Goal: Task Accomplishment & Management: Use online tool/utility

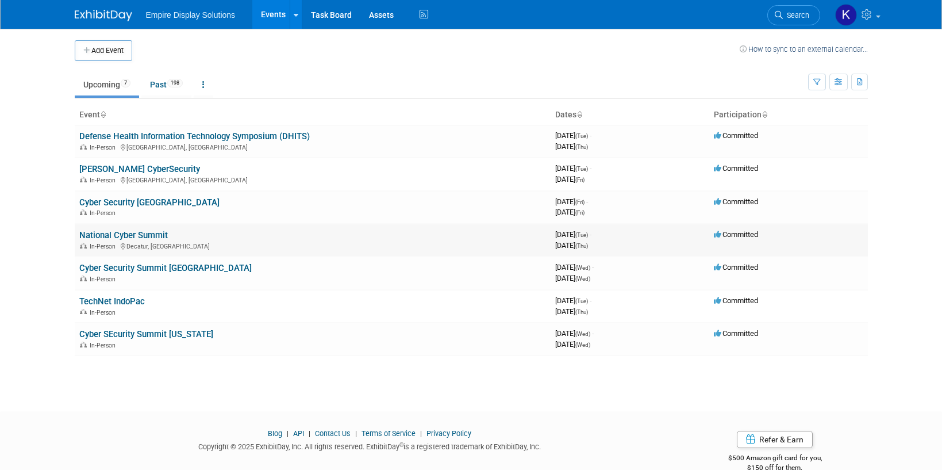
click at [131, 232] on link "National Cyber Summit" at bounding box center [123, 235] width 89 height 10
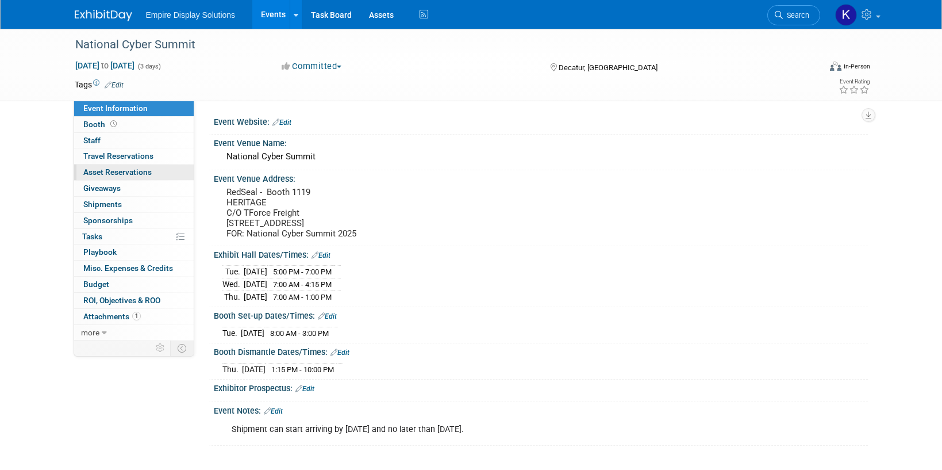
click at [133, 170] on span "Asset Reservations 0" at bounding box center [117, 171] width 68 height 9
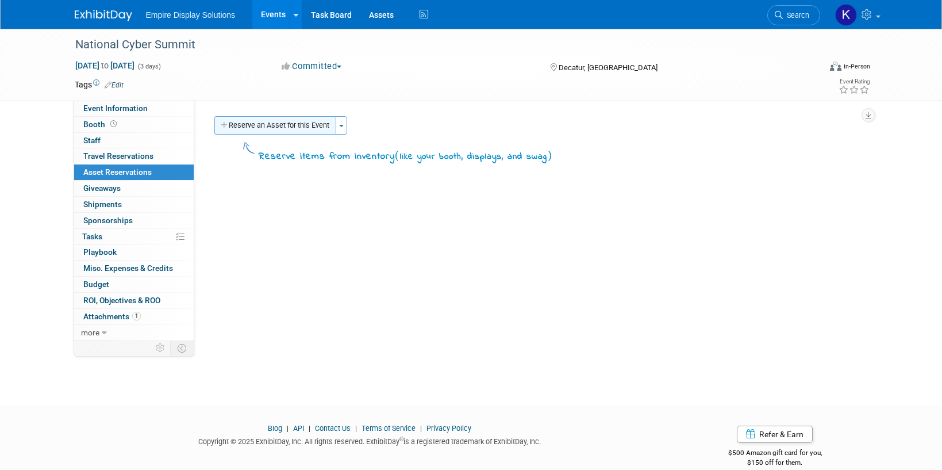
click at [239, 129] on button "Reserve an Asset for this Event" at bounding box center [275, 125] width 122 height 18
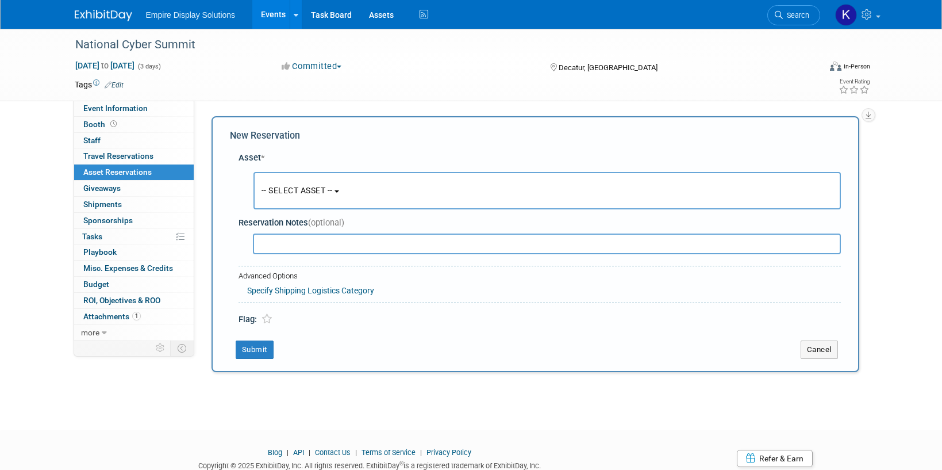
scroll to position [11, 0]
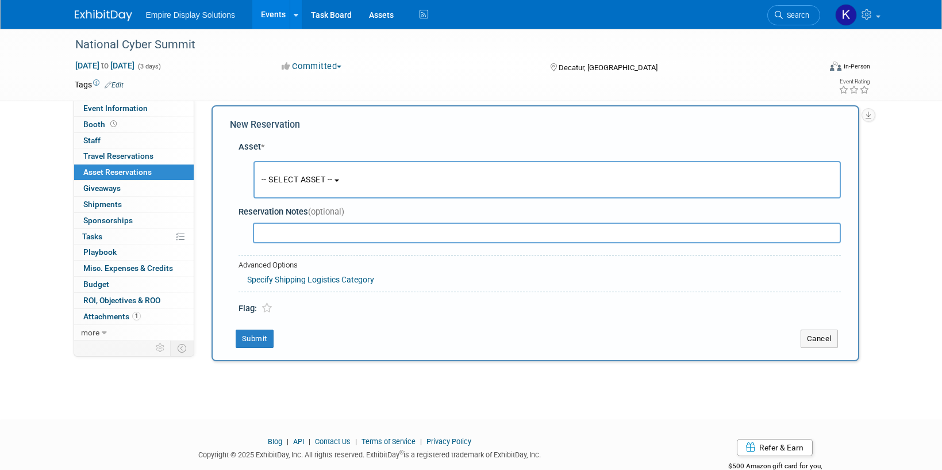
click at [305, 178] on span "-- SELECT ASSET --" at bounding box center [297, 179] width 71 height 9
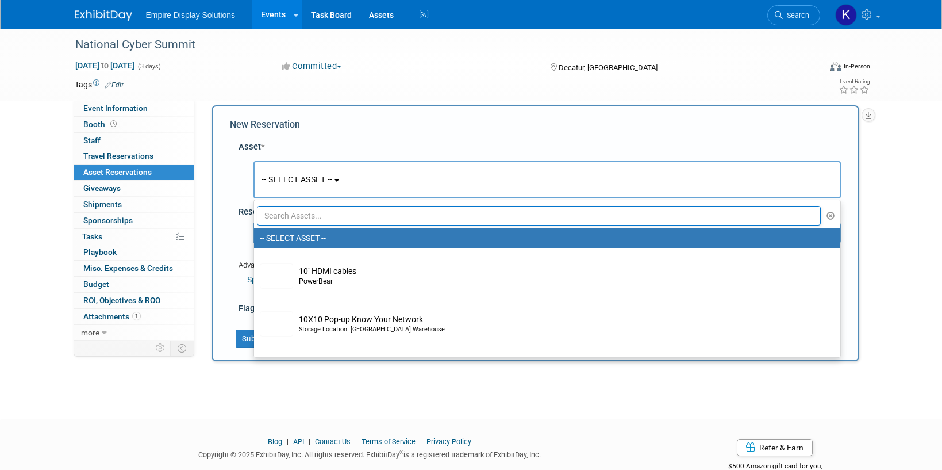
click at [267, 86] on td at bounding box center [430, 84] width 612 height 11
